Goal: Task Accomplishment & Management: Use online tool/utility

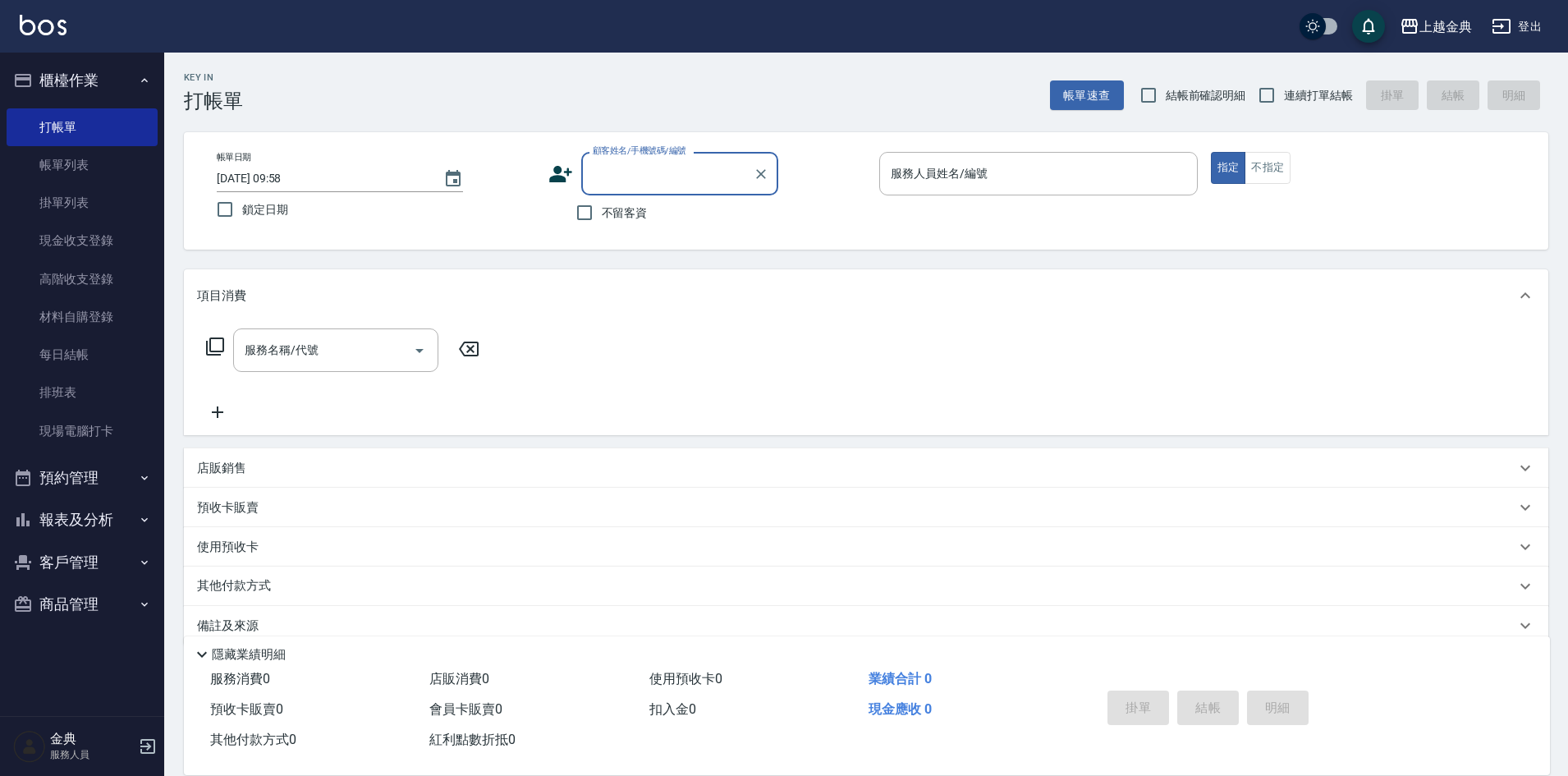
click at [128, 529] on button "報表及分析" at bounding box center [82, 520] width 151 height 43
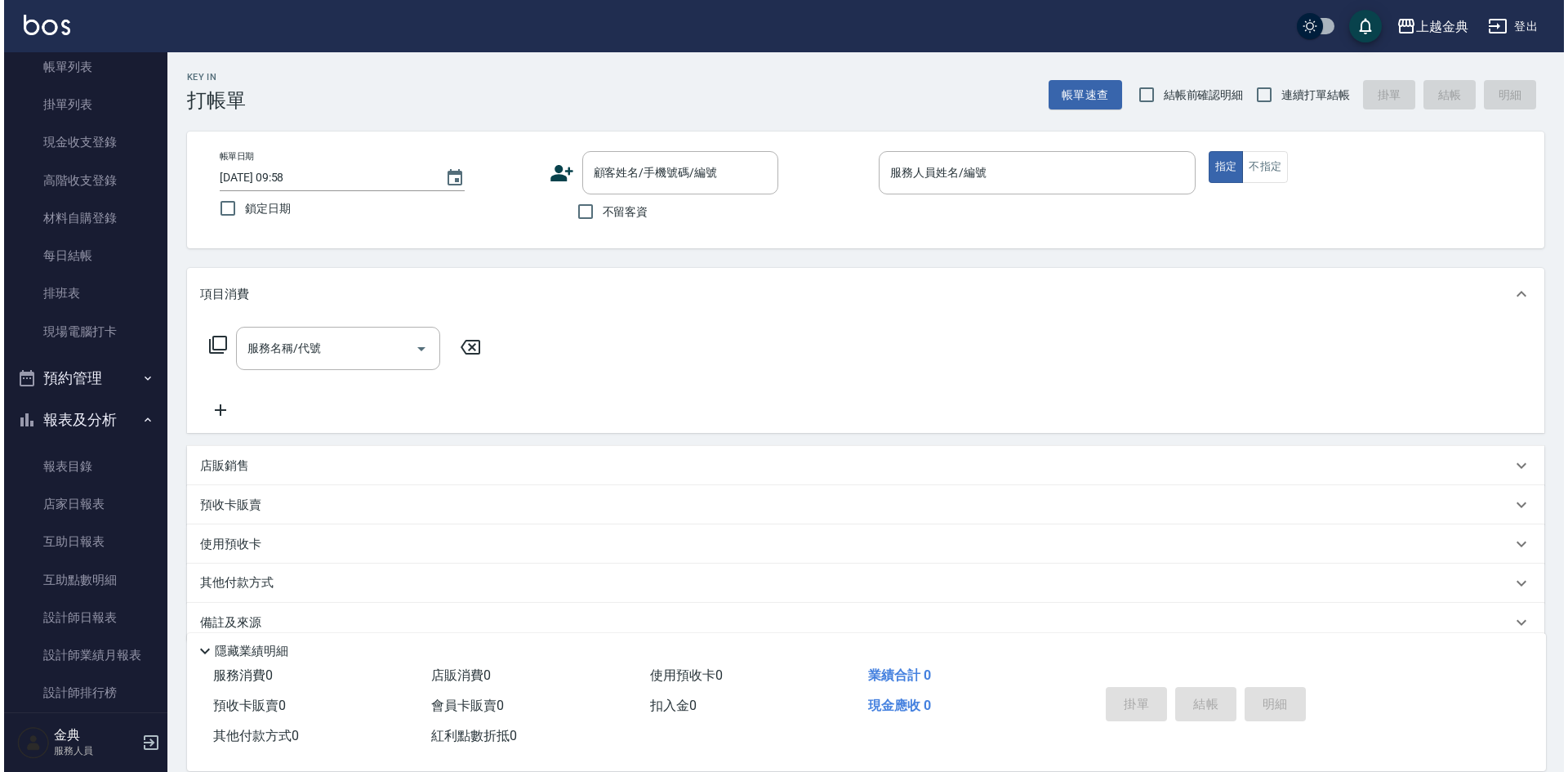
scroll to position [245, 0]
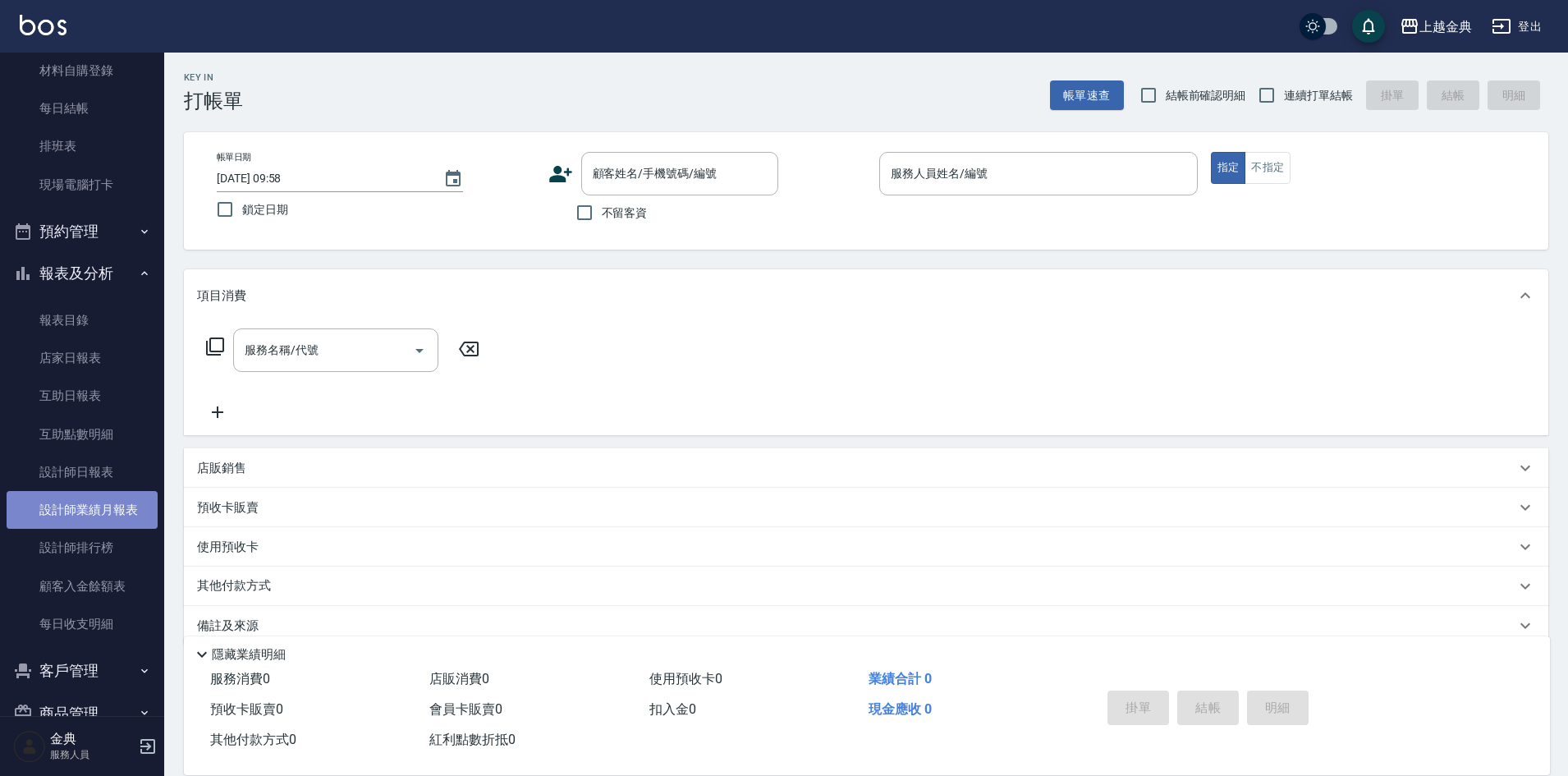
click at [101, 509] on link "設計師業績月報表" at bounding box center [82, 510] width 151 height 38
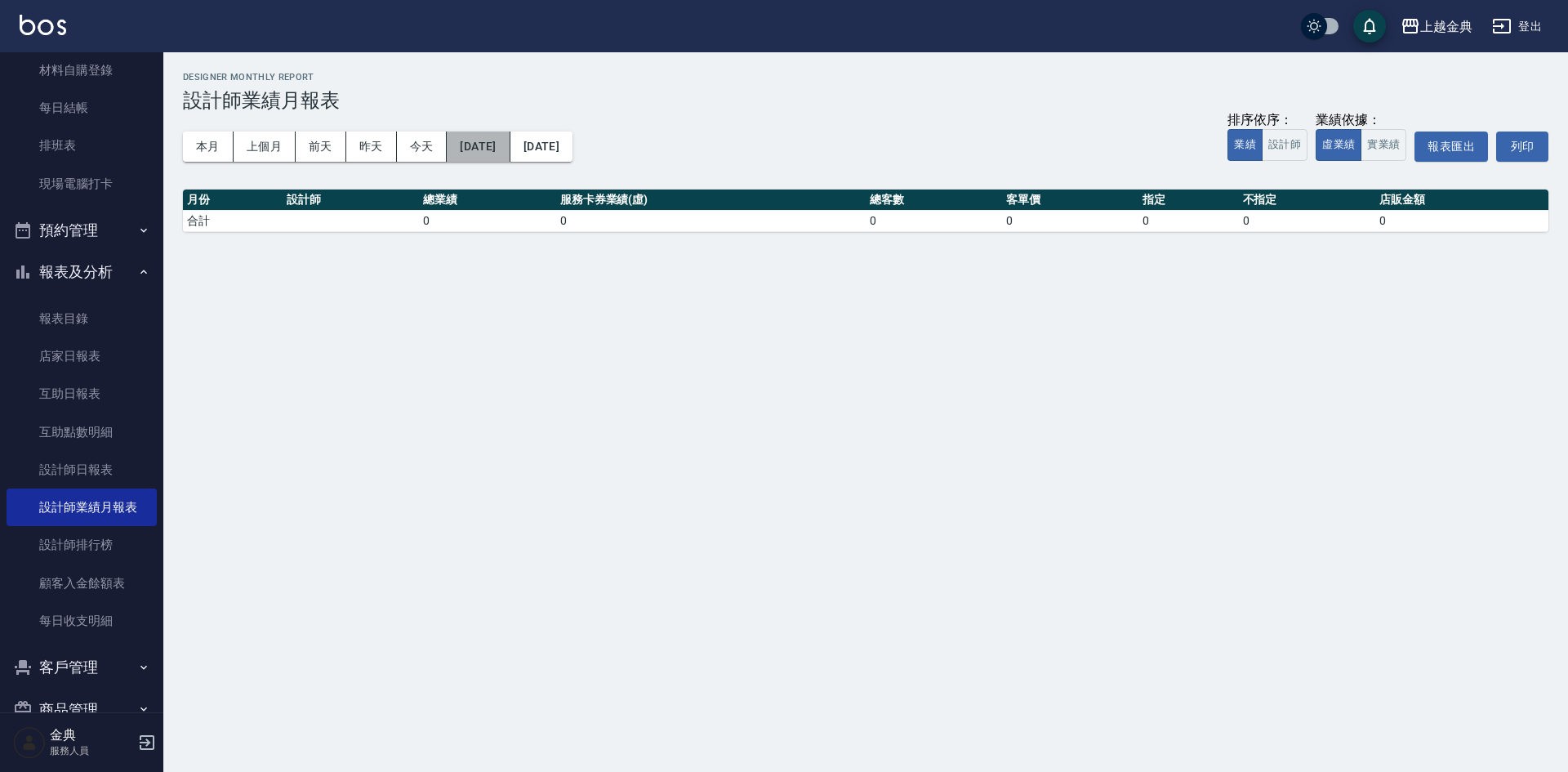
click at [482, 149] on button "[DATE]" at bounding box center [478, 147] width 63 height 30
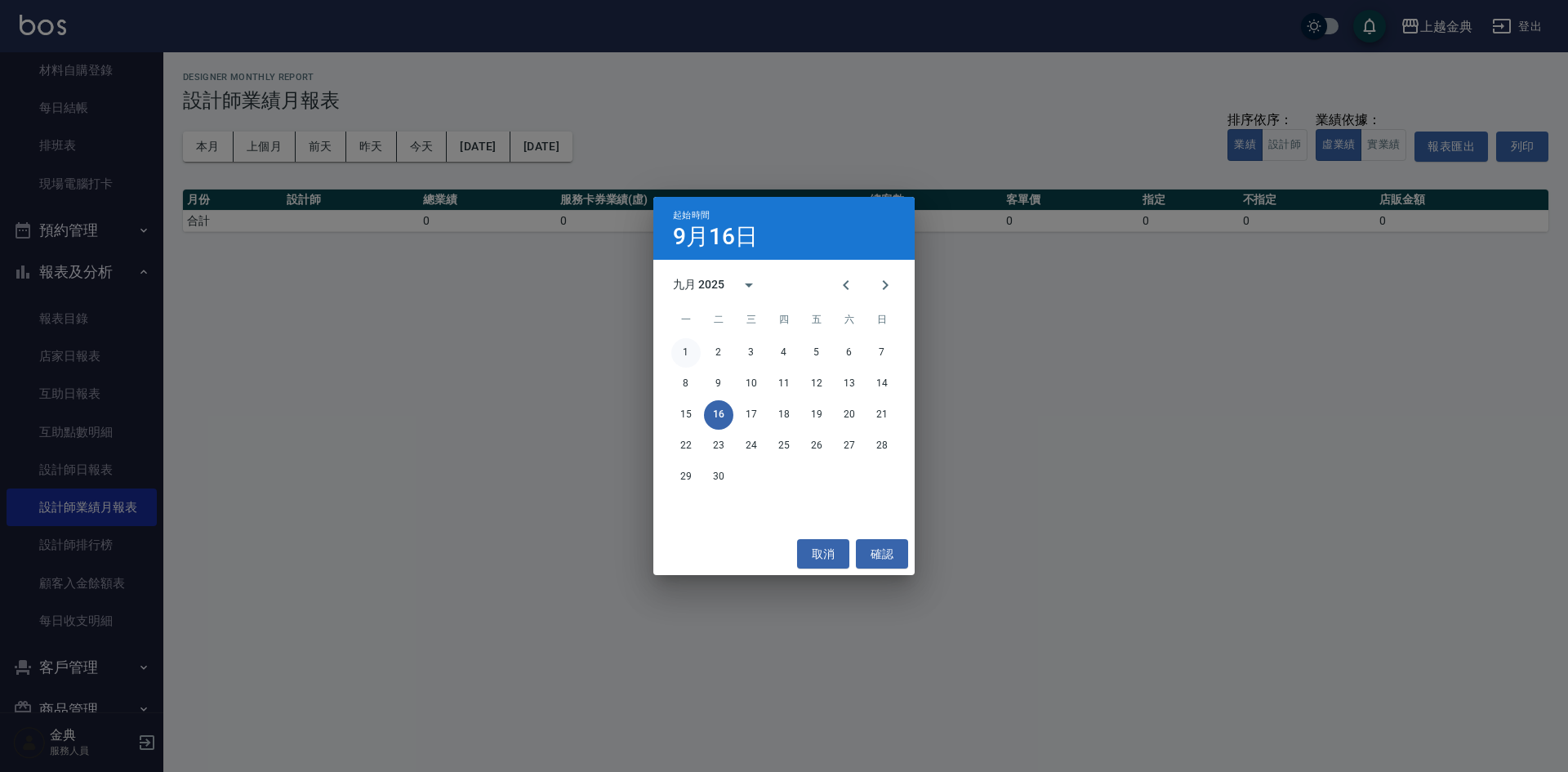
click at [691, 358] on button "1" at bounding box center [687, 353] width 29 height 30
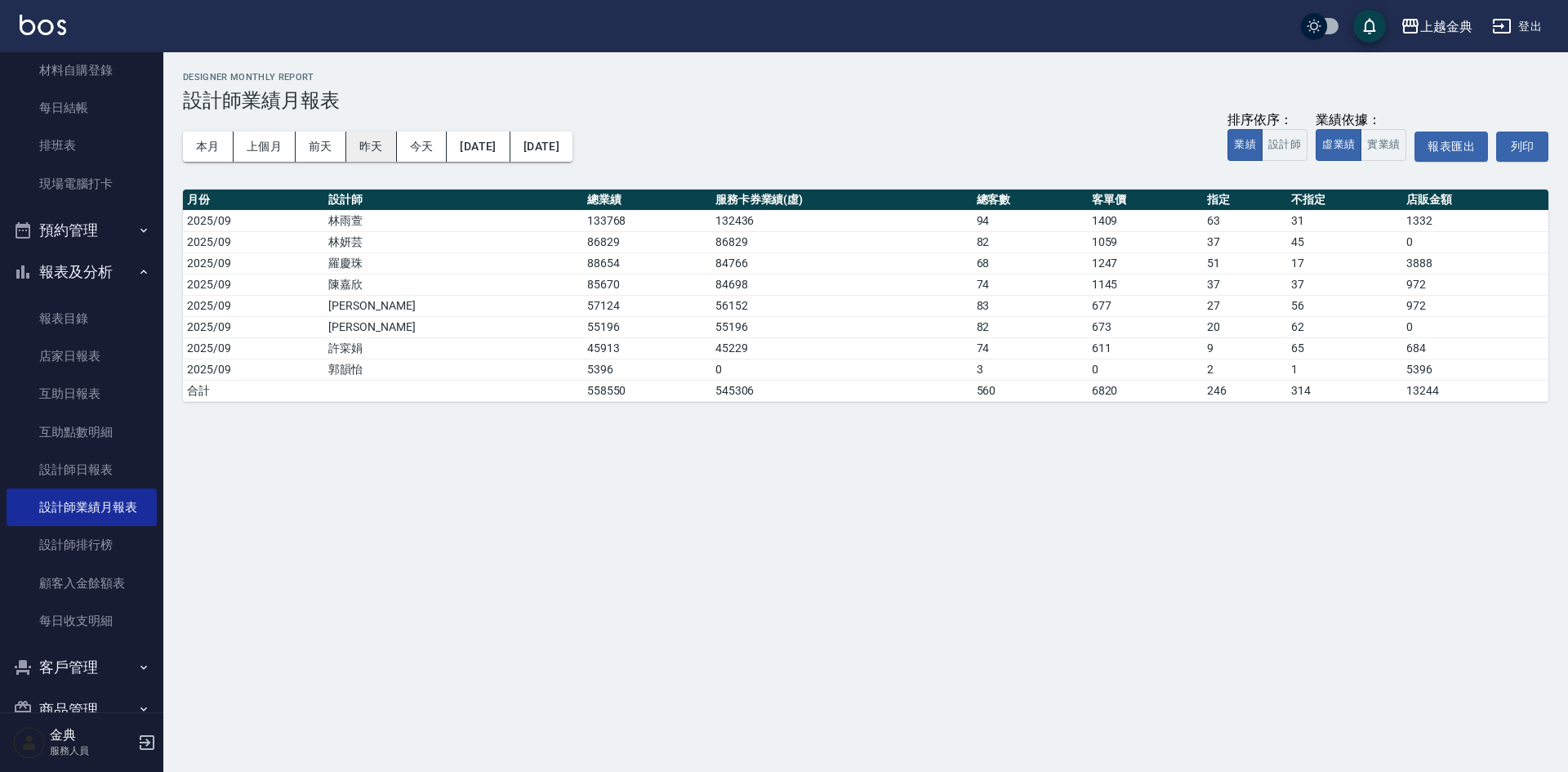
click at [382, 153] on button "昨天" at bounding box center [372, 147] width 51 height 30
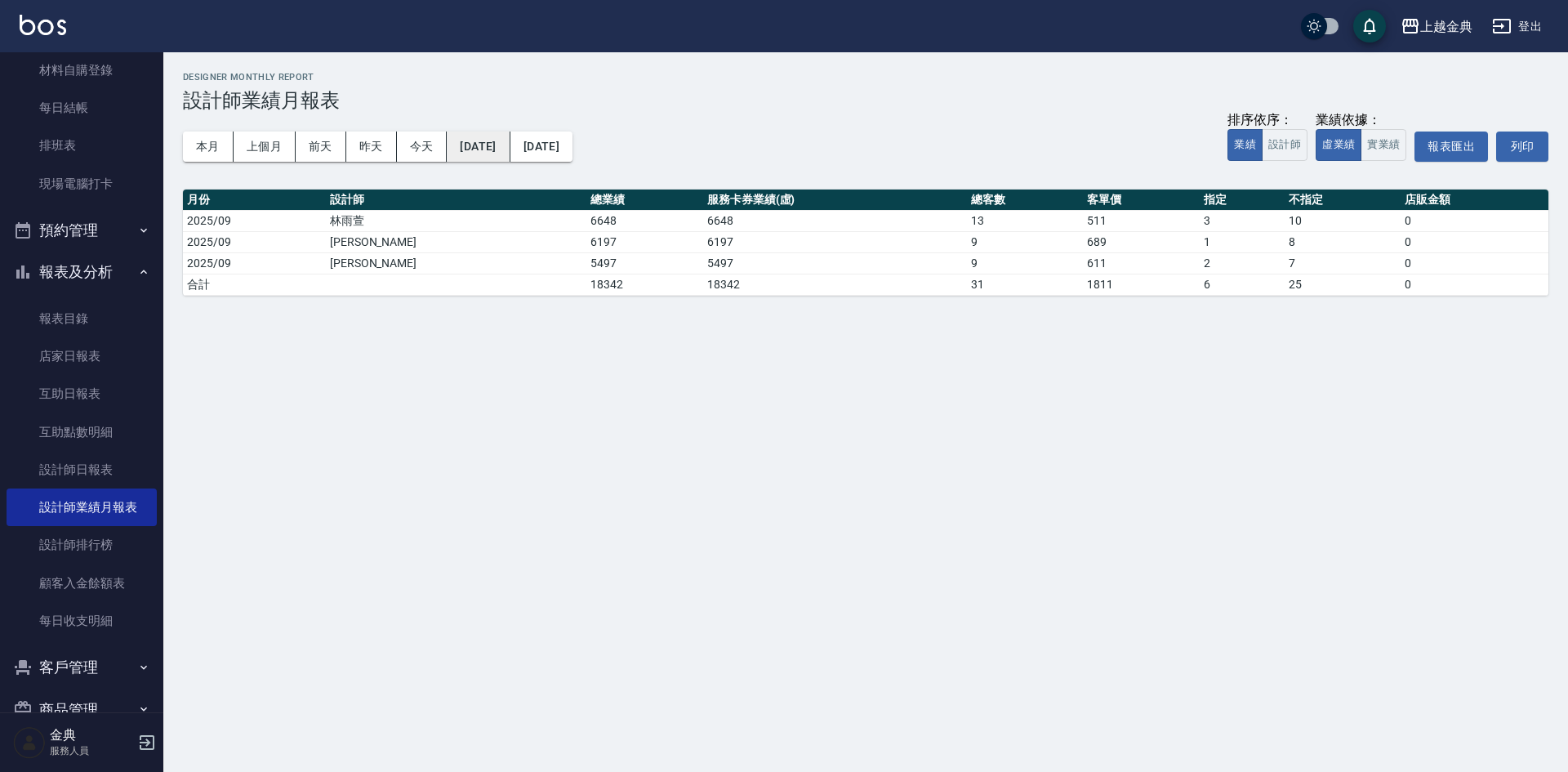
click at [487, 151] on button "[DATE]" at bounding box center [478, 147] width 63 height 30
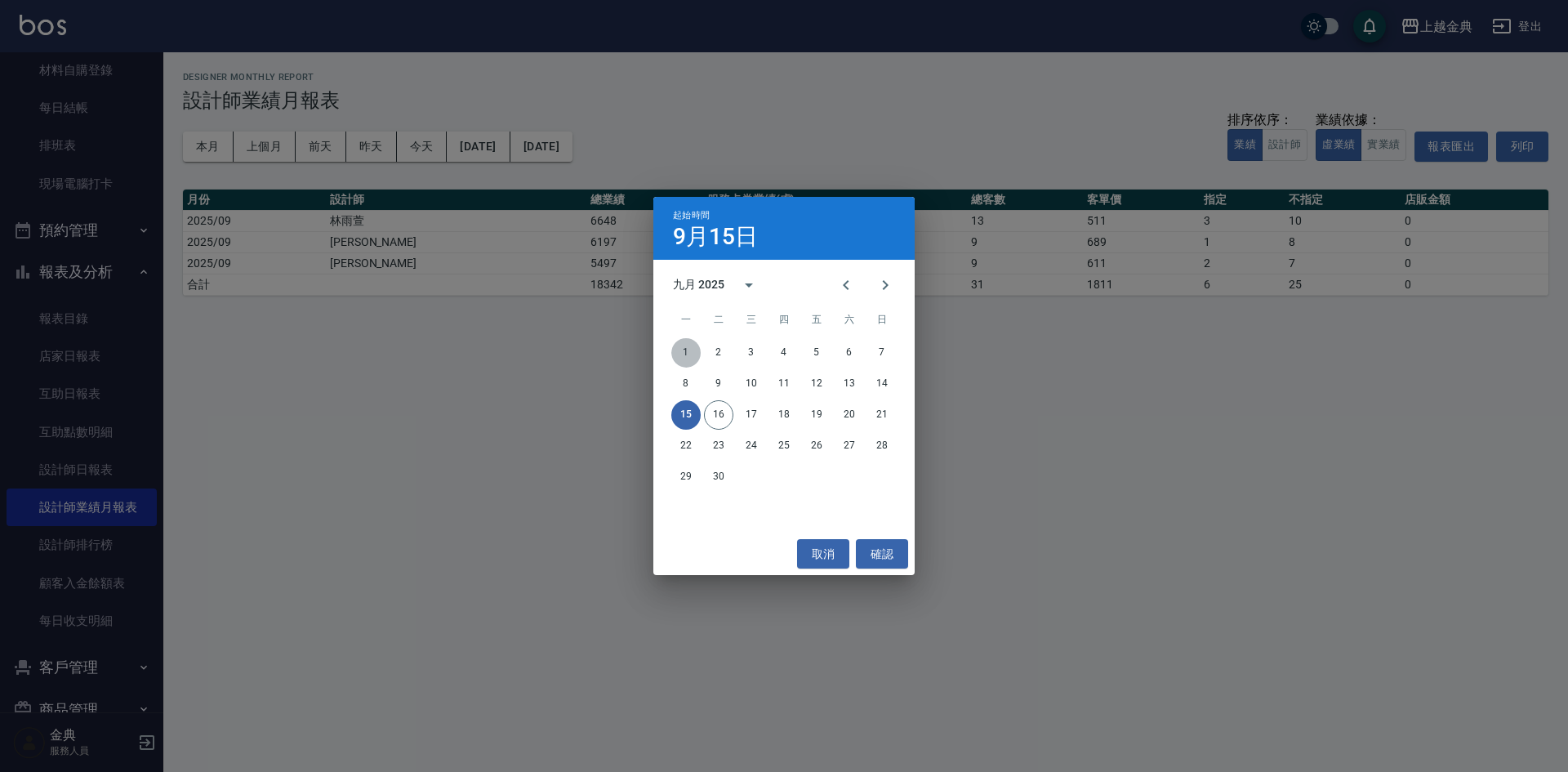
click at [683, 347] on button "1" at bounding box center [687, 353] width 29 height 30
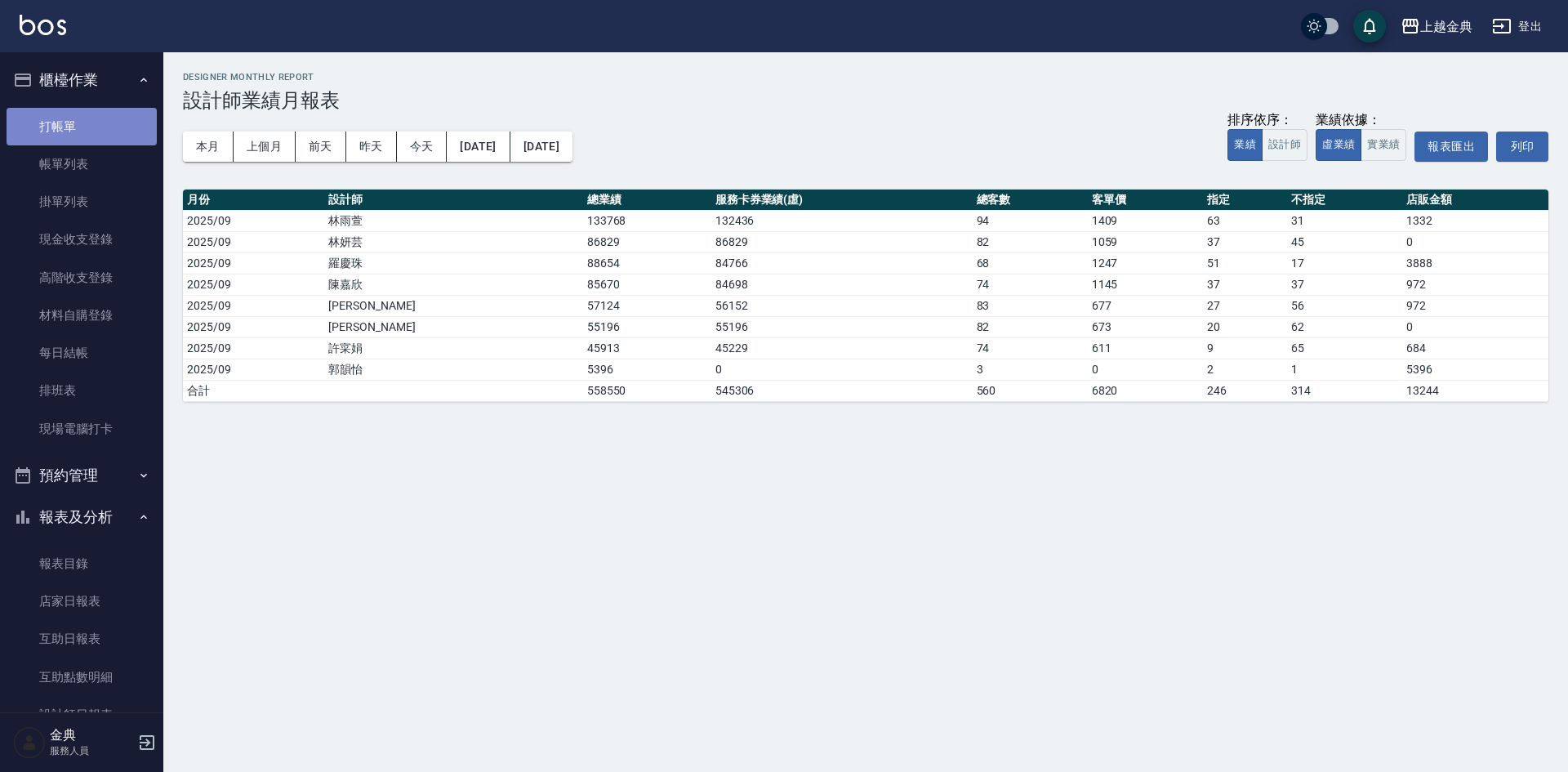
click at [83, 135] on link "打帳單" at bounding box center [81, 127] width 150 height 38
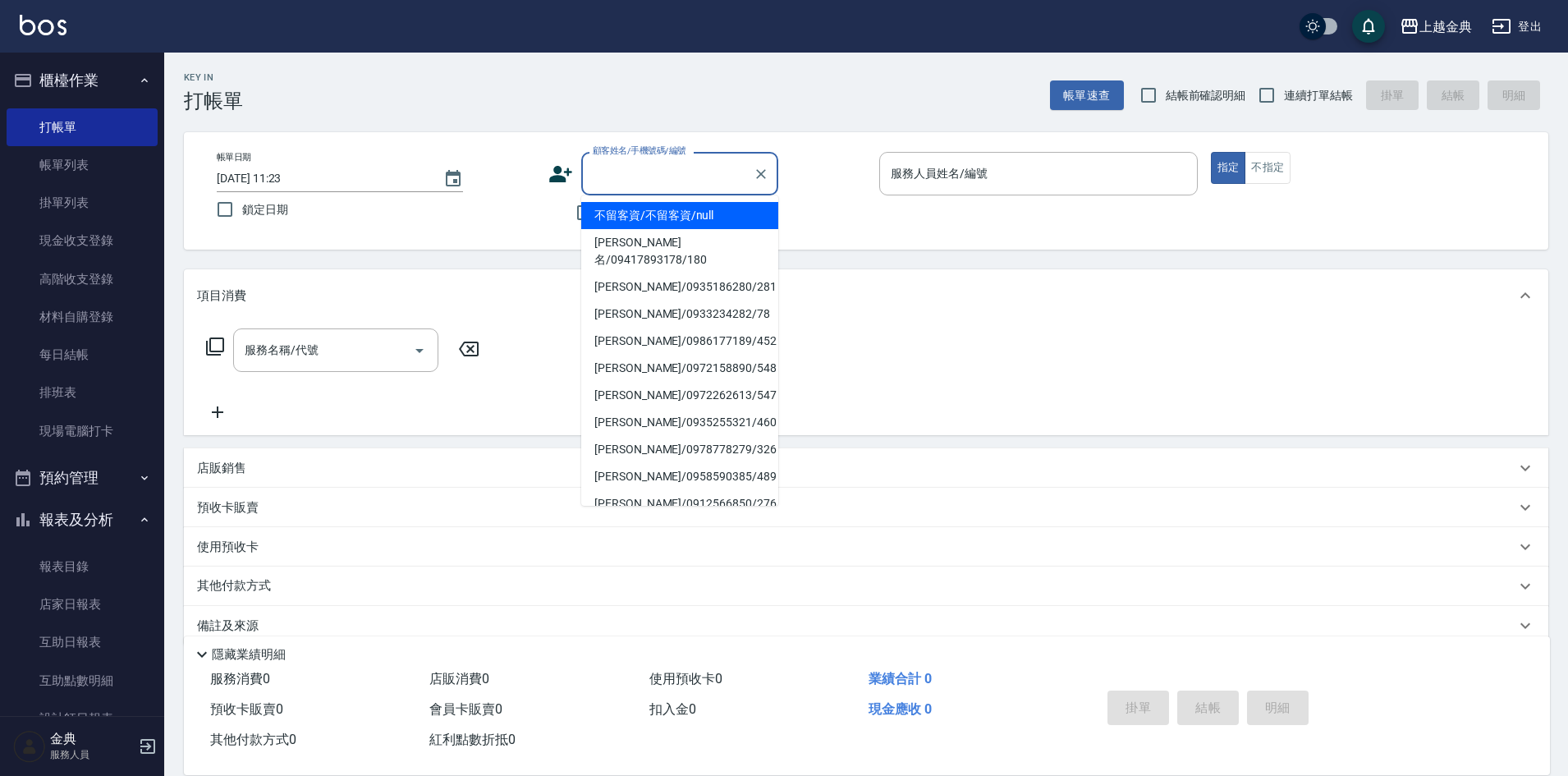
click at [629, 165] on input "顧客姓名/手機號碼/編號" at bounding box center [667, 173] width 157 height 29
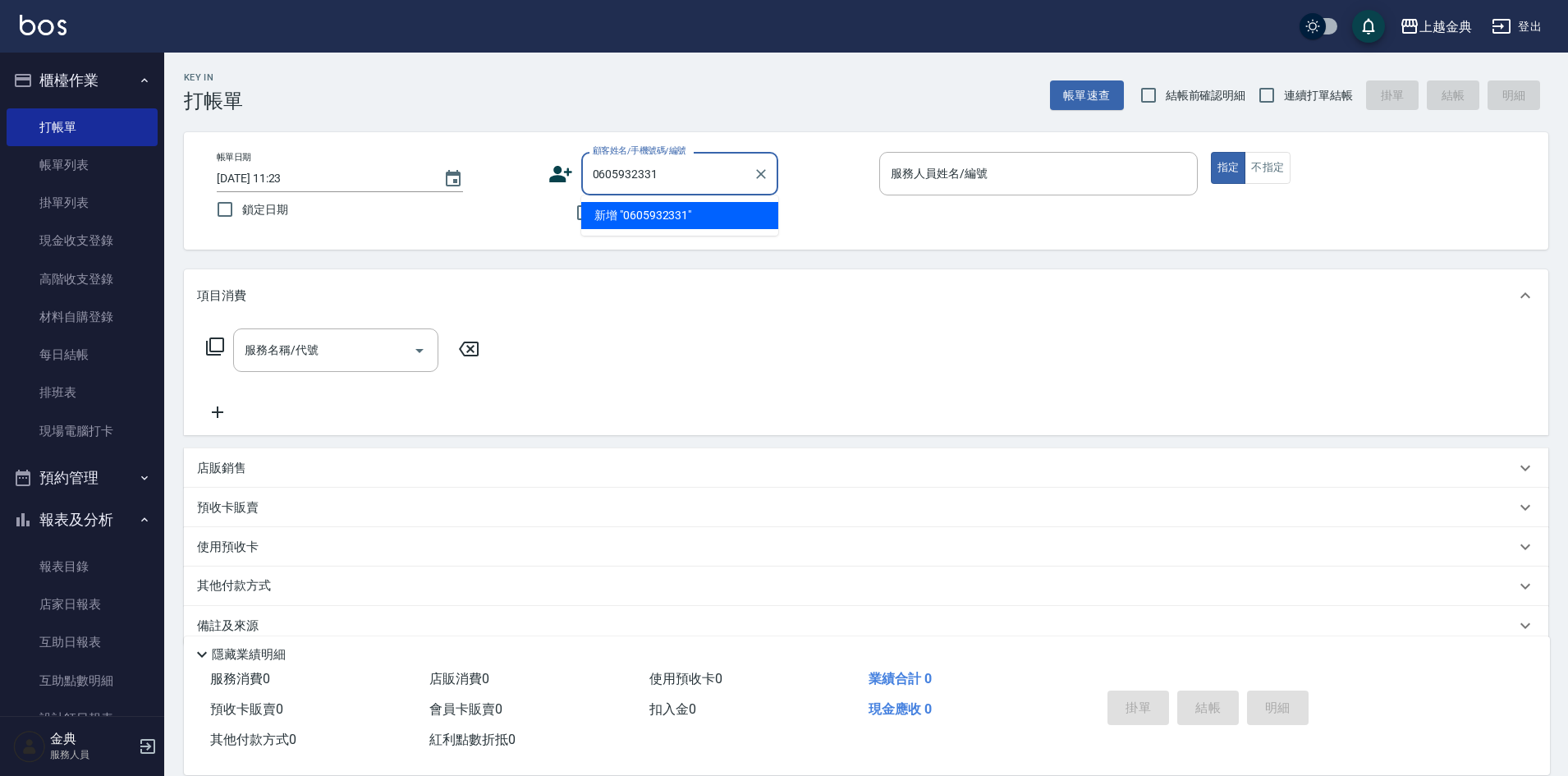
click at [603, 176] on input "0605932331" at bounding box center [667, 173] width 157 height 29
type input "0905932331"
click at [760, 180] on icon "Clear" at bounding box center [761, 174] width 16 height 16
click at [805, 157] on div "顧客姓名/手機號碼/編號 顧客姓名/手機號碼/編號" at bounding box center [707, 173] width 319 height 44
